Goal: Entertainment & Leisure: Browse casually

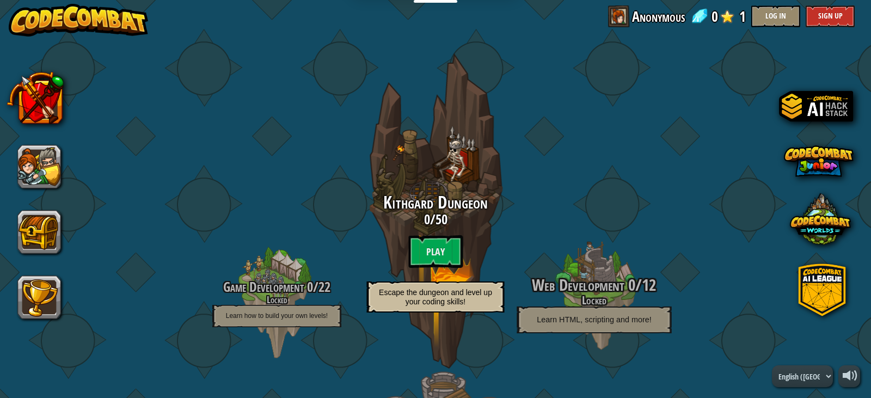
click at [597, 279] on span "Web Development" at bounding box center [578, 285] width 92 height 22
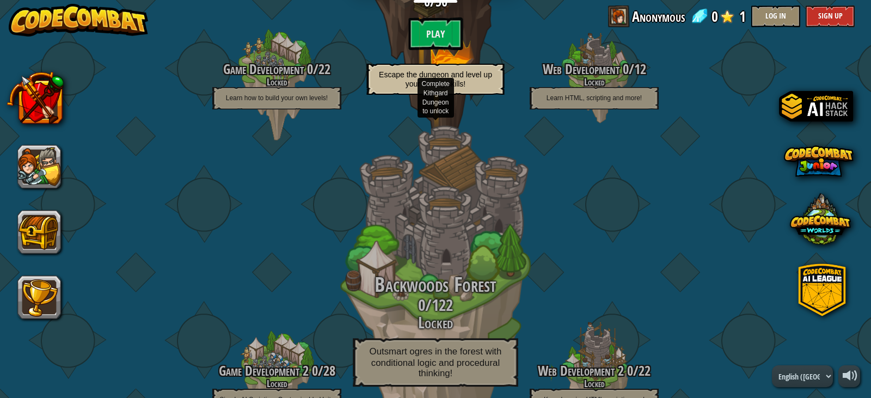
click at [451, 297] on span "Backwoods Forest" at bounding box center [435, 285] width 121 height 28
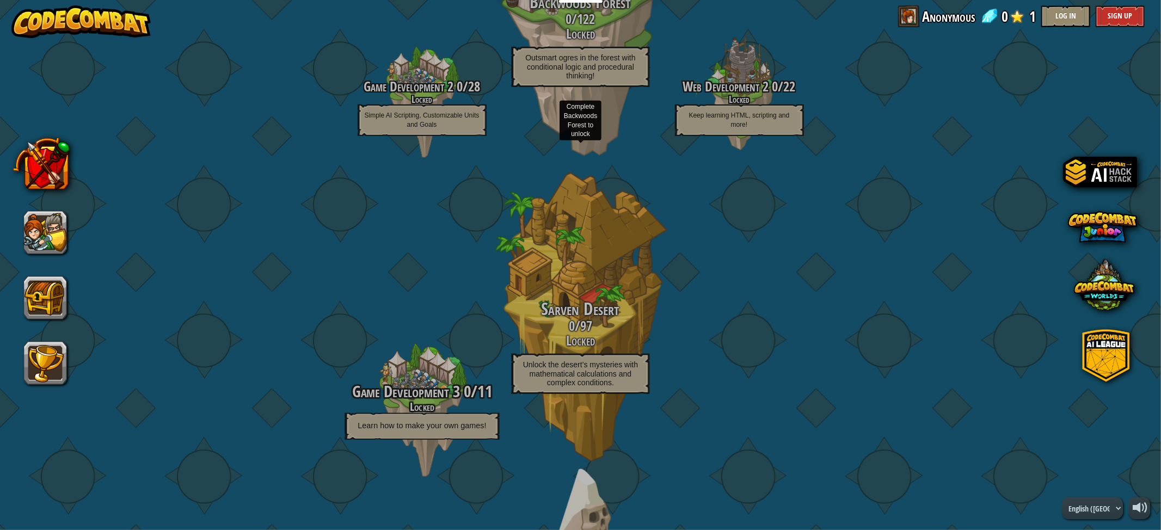
scroll to position [502, 0]
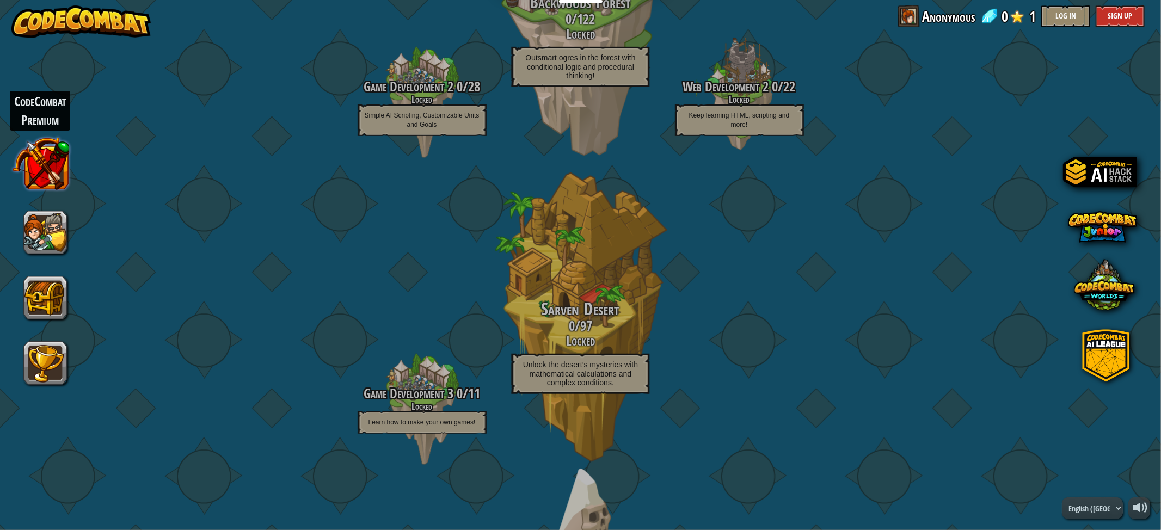
click at [66, 161] on button at bounding box center [40, 163] width 57 height 57
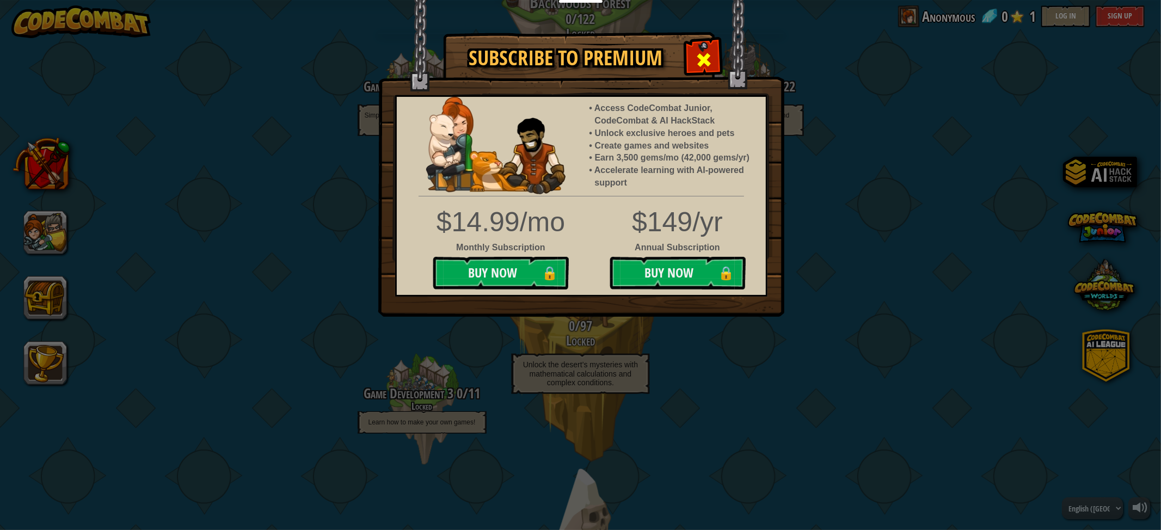
click at [704, 52] on span at bounding box center [703, 59] width 17 height 17
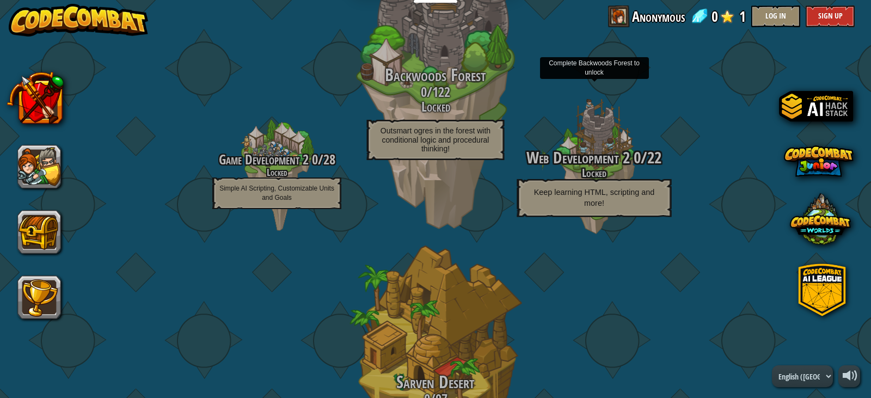
scroll to position [430, 0]
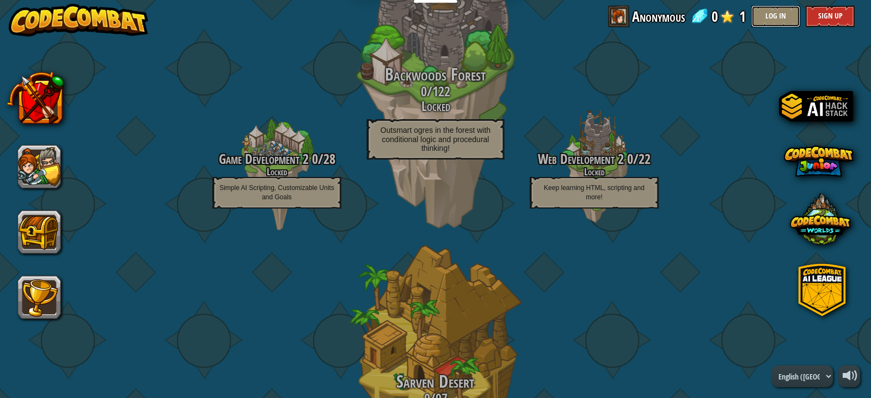
drag, startPoint x: 774, startPoint y: 21, endPoint x: 781, endPoint y: 13, distance: 10.8
click at [781, 13] on button "Log In" at bounding box center [775, 16] width 49 height 22
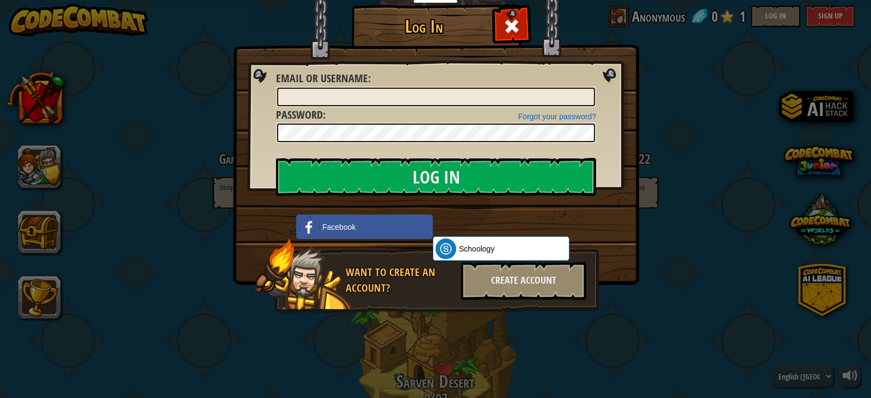
click at [702, 87] on div "Log In Unknown Error Email or Username : Forgot your password? Password : Log I…" at bounding box center [435, 199] width 871 height 398
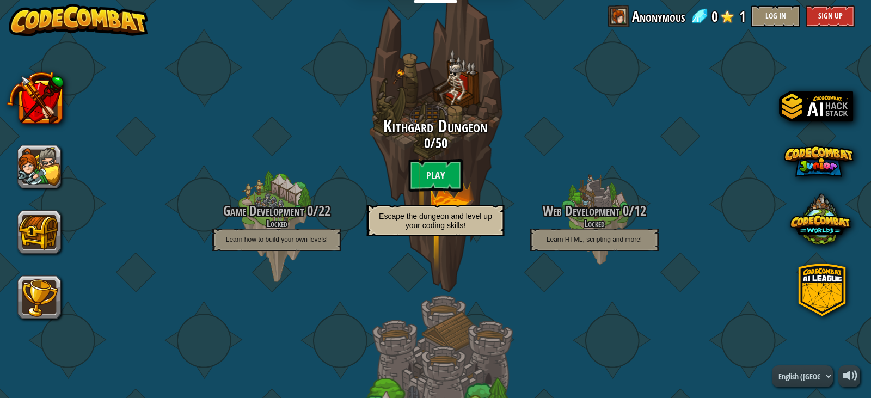
scroll to position [0, 0]
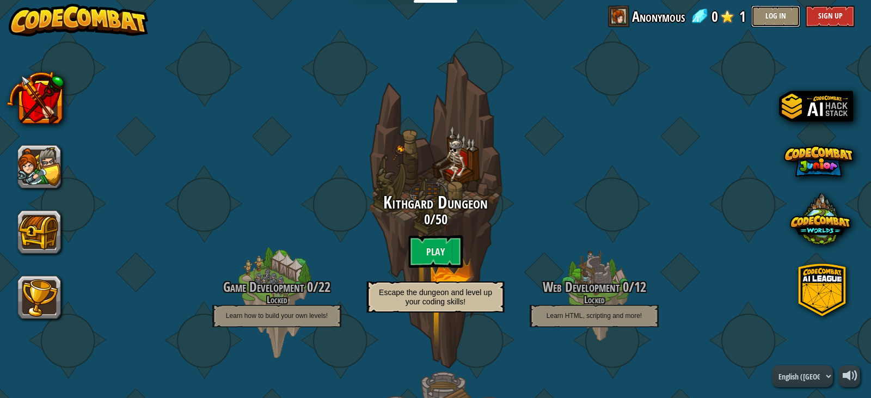
click at [783, 16] on button "Log In" at bounding box center [775, 16] width 49 height 22
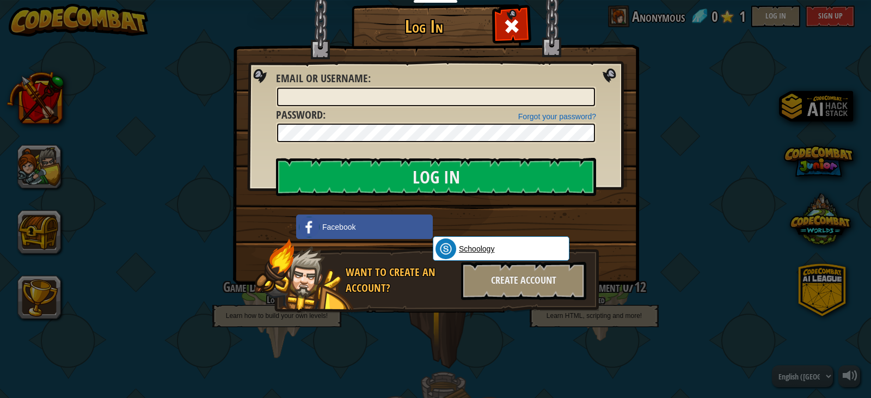
click at [489, 250] on span "Schoology" at bounding box center [476, 248] width 35 height 11
